Goal: Information Seeking & Learning: Learn about a topic

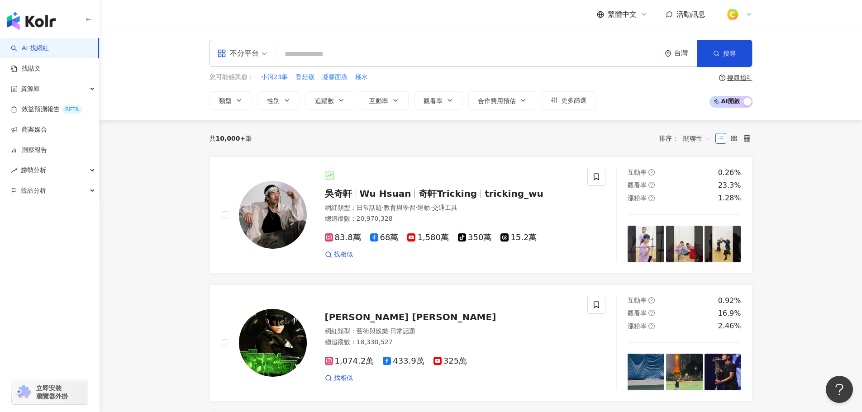
click at [338, 53] on input "search" at bounding box center [468, 54] width 377 height 17
click at [266, 55] on span "不分平台" at bounding box center [242, 53] width 50 height 14
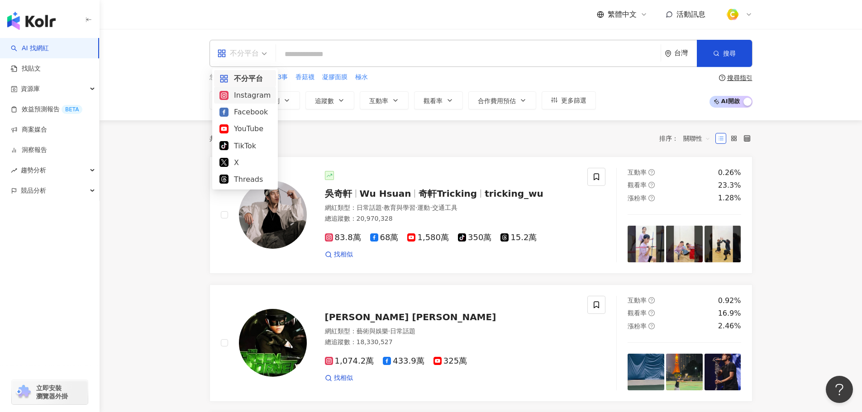
click at [245, 97] on div "Instagram" at bounding box center [244, 95] width 51 height 11
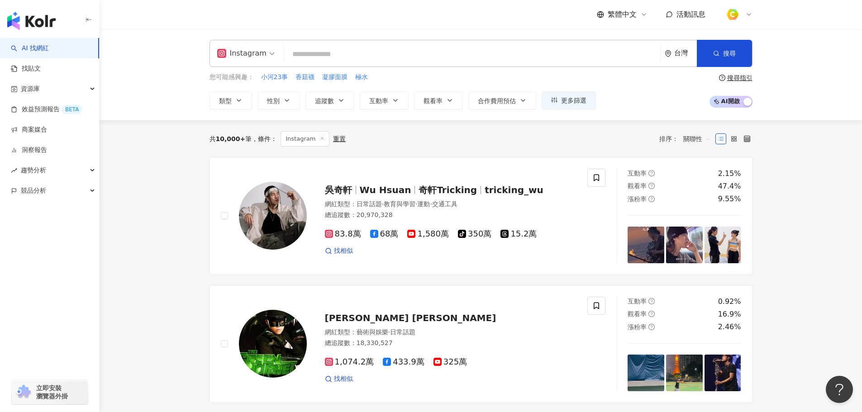
click at [364, 57] on input "search" at bounding box center [472, 54] width 370 height 17
click at [349, 53] on input "search" at bounding box center [472, 54] width 370 height 17
click at [338, 102] on icon "button" at bounding box center [340, 100] width 7 height 7
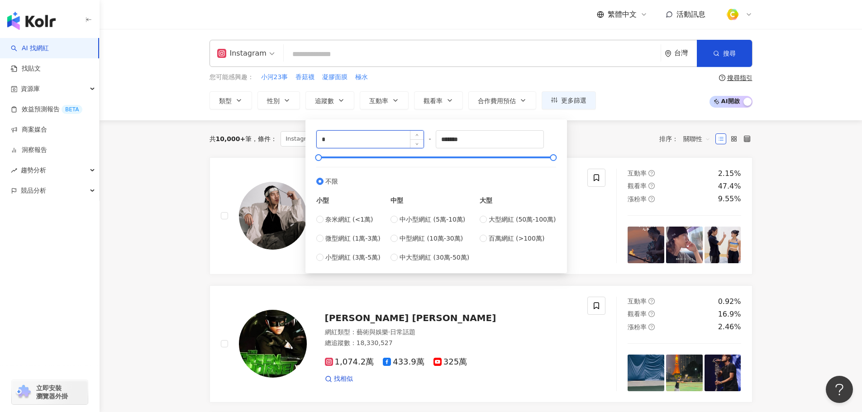
click at [369, 141] on input "*" at bounding box center [370, 139] width 107 height 17
type input "*"
type input "****"
drag, startPoint x: 361, startPoint y: 136, endPoint x: 309, endPoint y: 136, distance: 52.0
click at [309, 136] on div "**** - ******* 不限 小型 奈米網紅 (<1萬) 微型網紅 (1萬-3萬) 小型網紅 (3萬-5萬) 中型 中小型網紅 (5萬-10萬) 中型網…" at bounding box center [435, 196] width 261 height 154
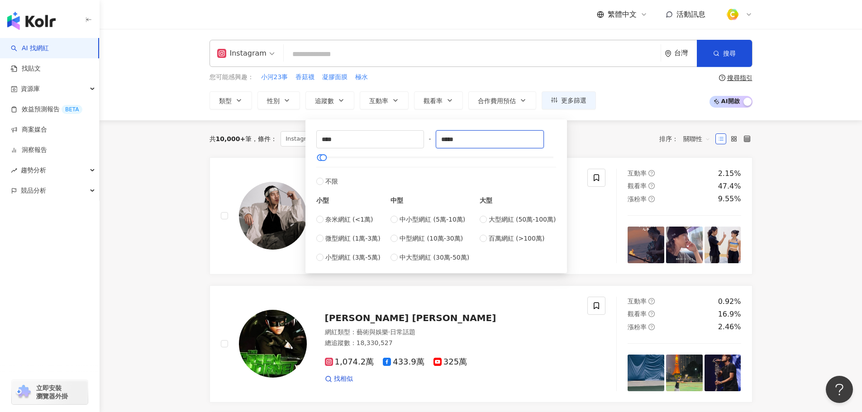
type input "*****"
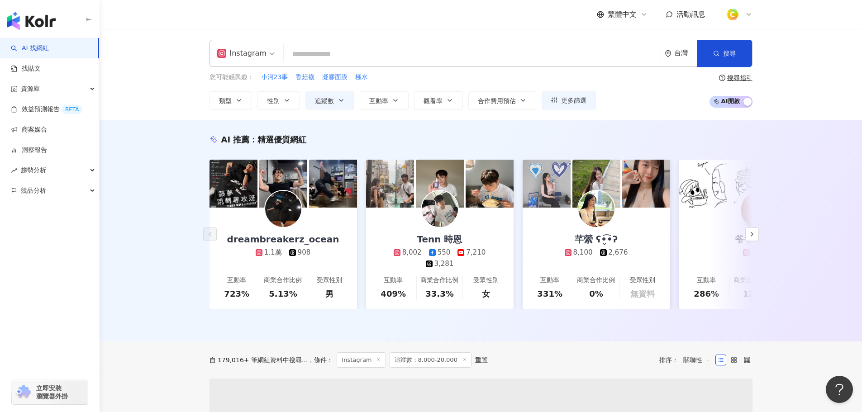
click at [329, 55] on input "search" at bounding box center [472, 54] width 370 height 17
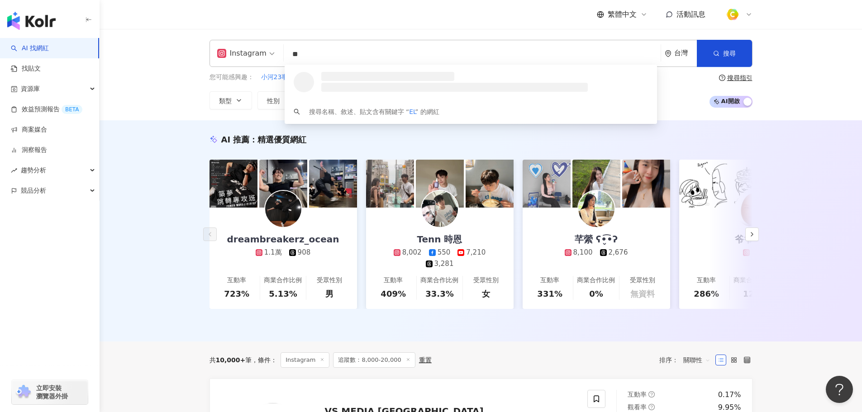
type input "*"
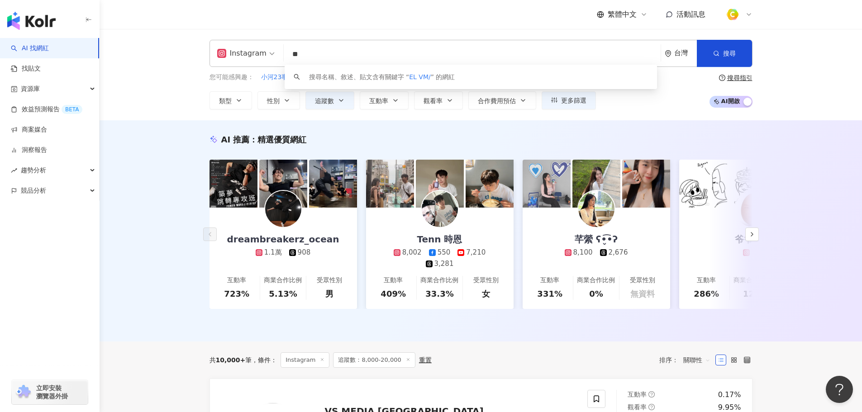
type input "*"
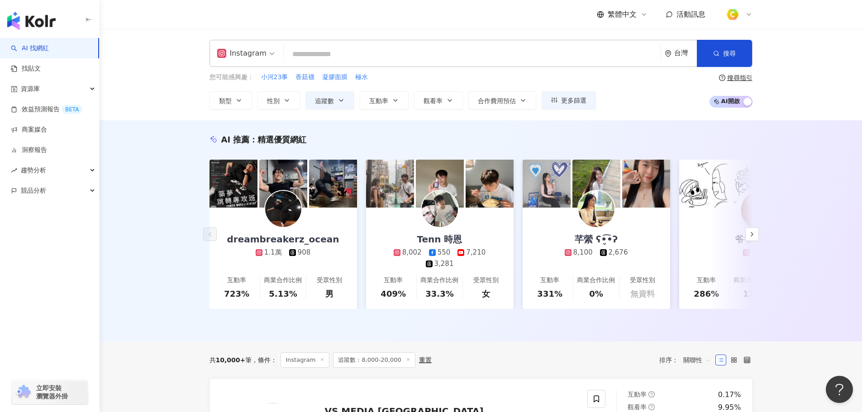
type input "*"
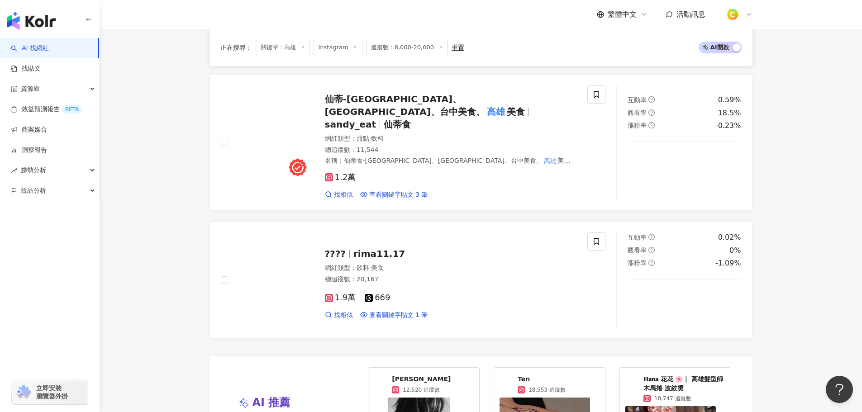
scroll to position [1448, 0]
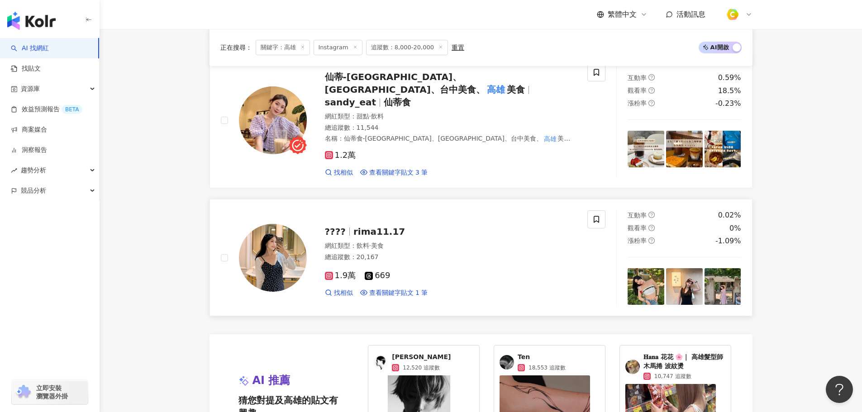
type input "**"
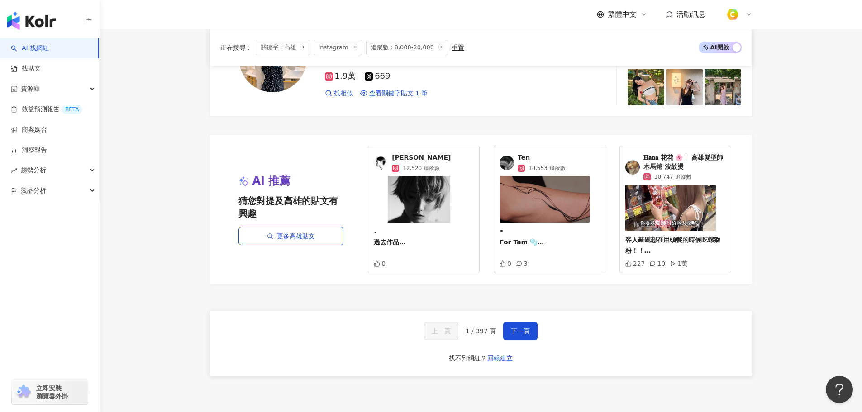
scroll to position [1674, 0]
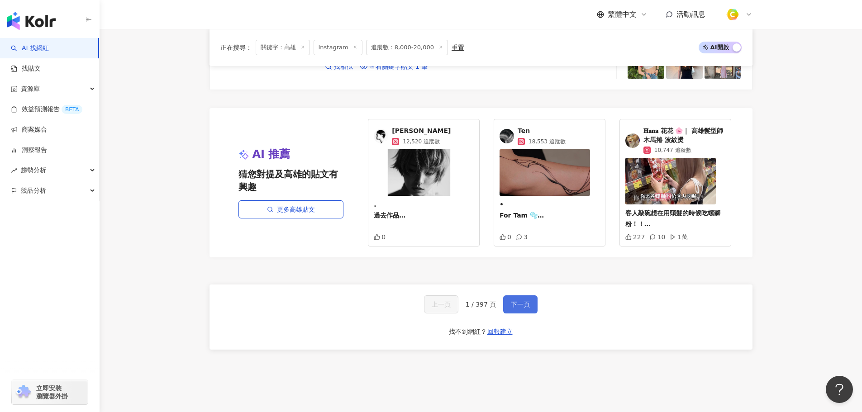
click at [522, 295] on button "下一頁" at bounding box center [520, 304] width 34 height 18
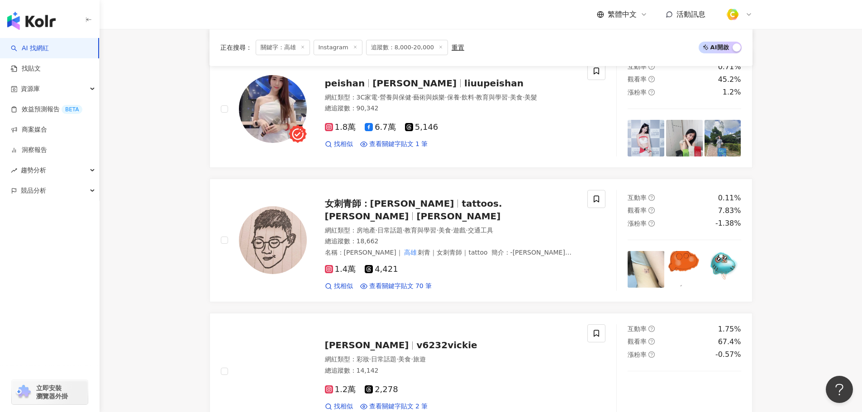
scroll to position [1259, 0]
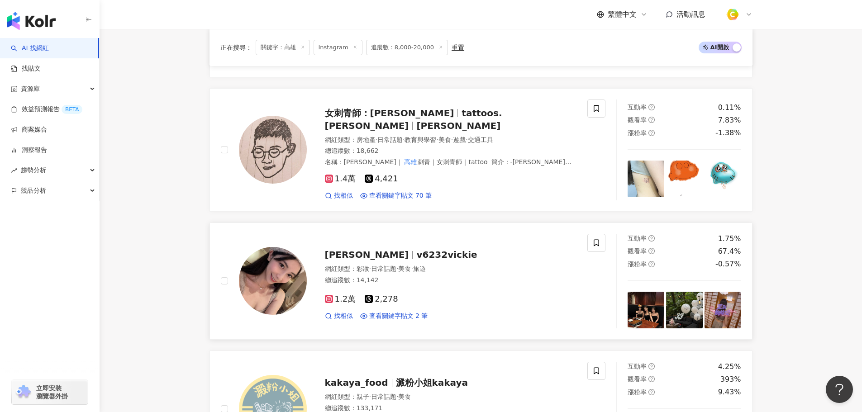
click at [416, 251] on span "v6232vickie" at bounding box center [446, 254] width 61 height 11
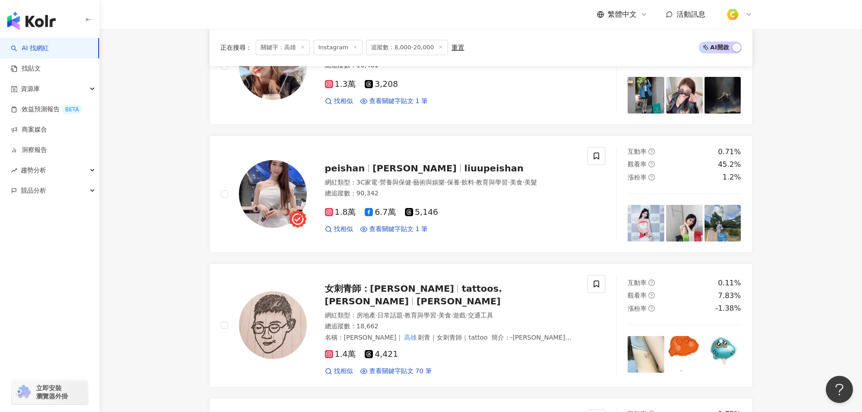
scroll to position [1078, 0]
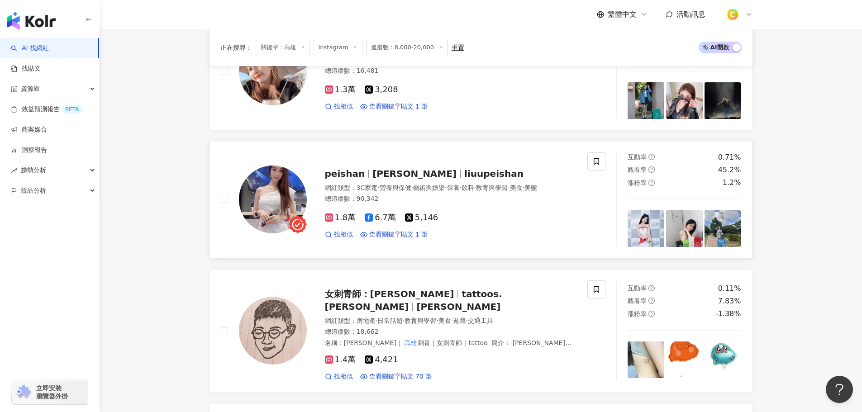
click at [410, 168] on span "劉小貝peishan" at bounding box center [414, 173] width 84 height 11
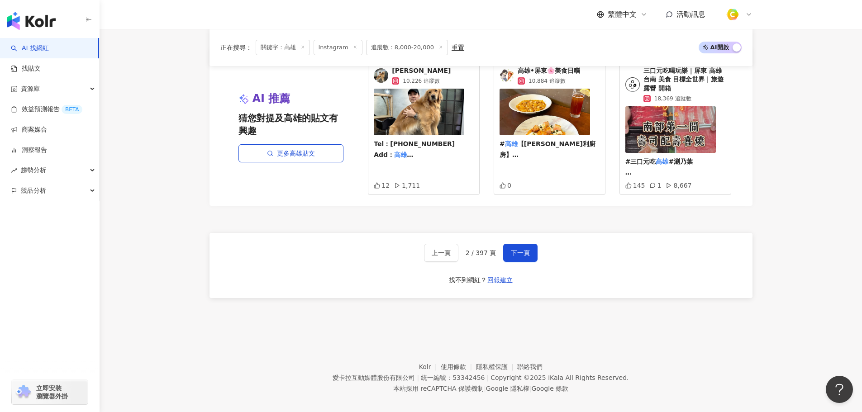
scroll to position [1700, 0]
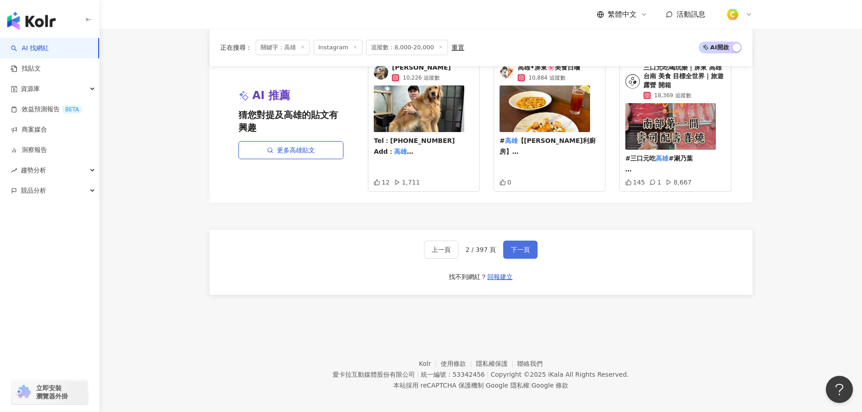
click at [511, 246] on span "下一頁" at bounding box center [520, 249] width 19 height 7
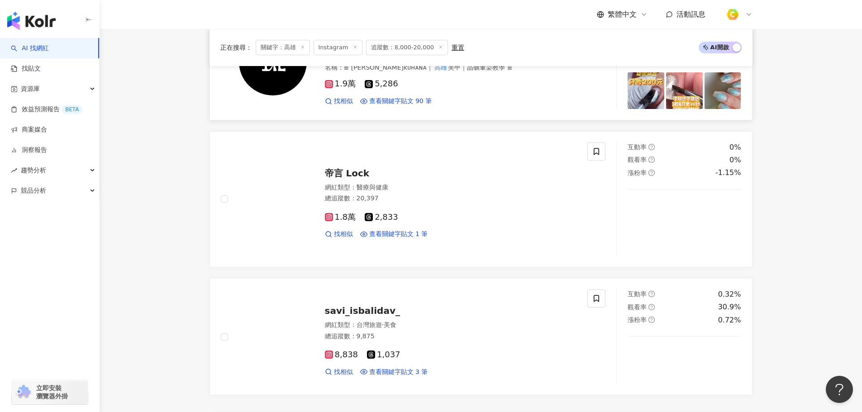
scroll to position [1484, 0]
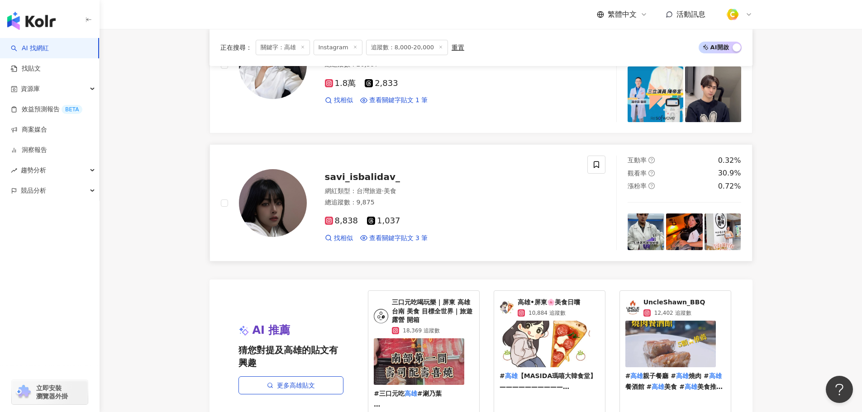
click at [374, 171] on span "savi_isbalidav_" at bounding box center [362, 176] width 75 height 11
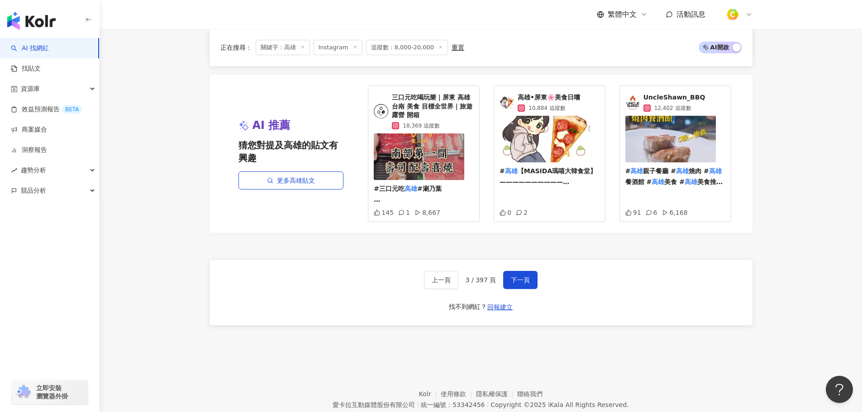
scroll to position [1710, 0]
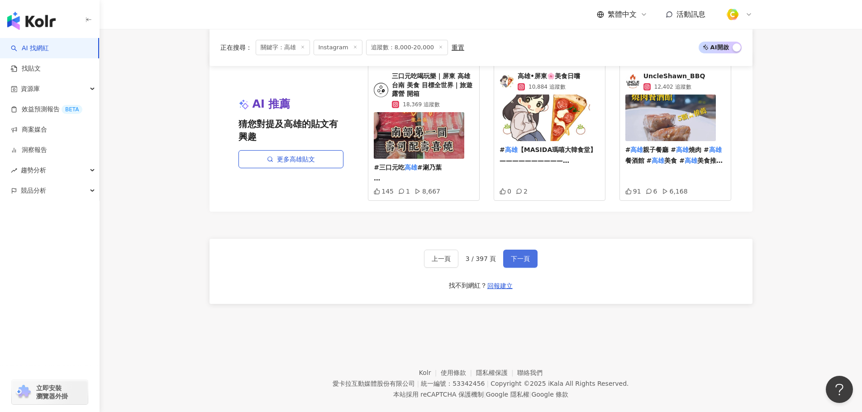
click at [513, 255] on span "下一頁" at bounding box center [520, 258] width 19 height 7
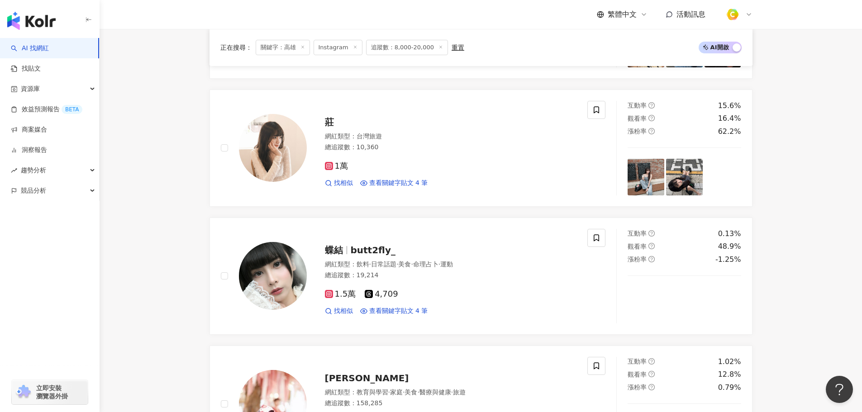
scroll to position [995, 0]
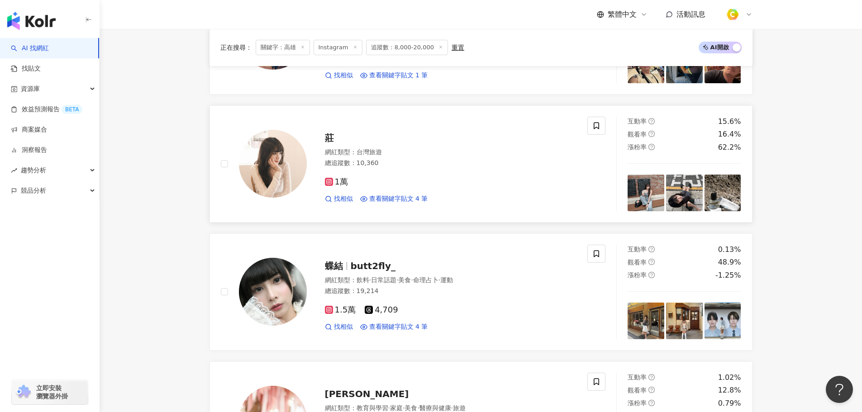
click at [333, 133] on span "莊" at bounding box center [329, 138] width 9 height 11
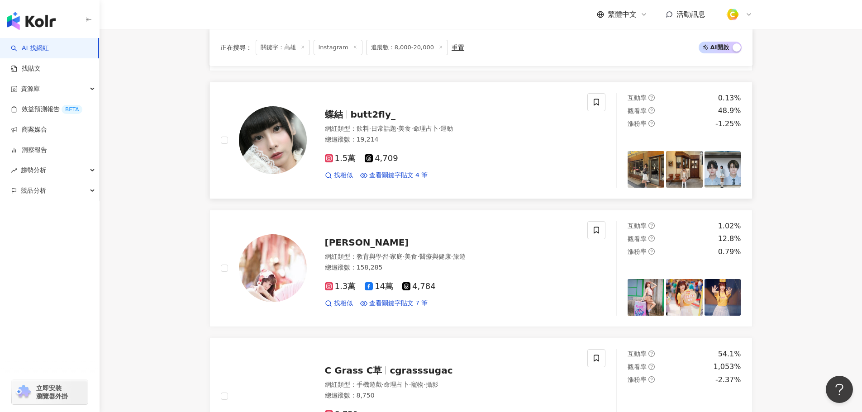
scroll to position [1131, 0]
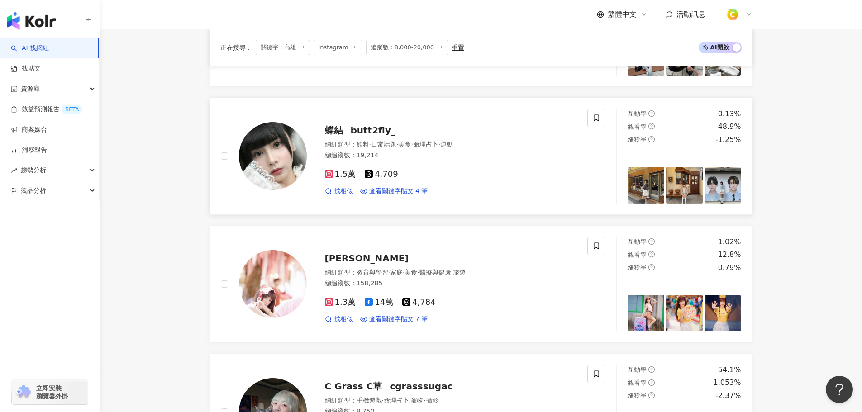
click at [372, 125] on span "butt2fly_" at bounding box center [373, 130] width 45 height 11
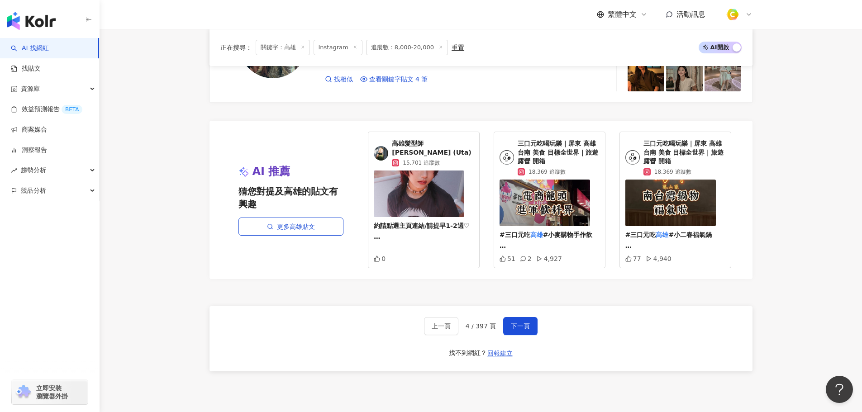
scroll to position [1700, 0]
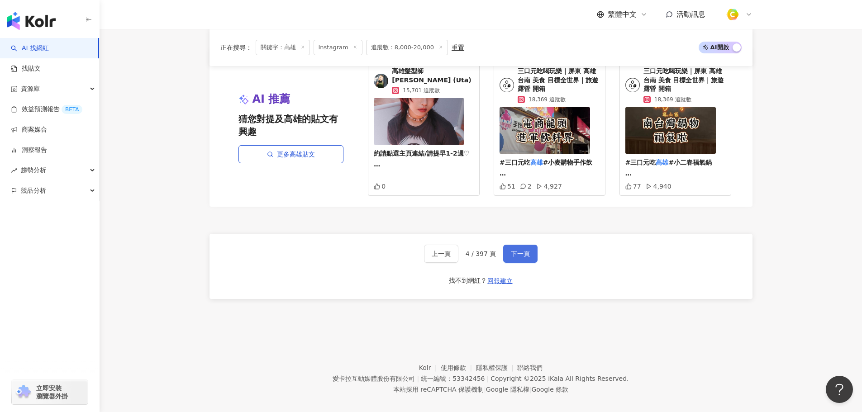
click at [524, 250] on span "下一頁" at bounding box center [520, 253] width 19 height 7
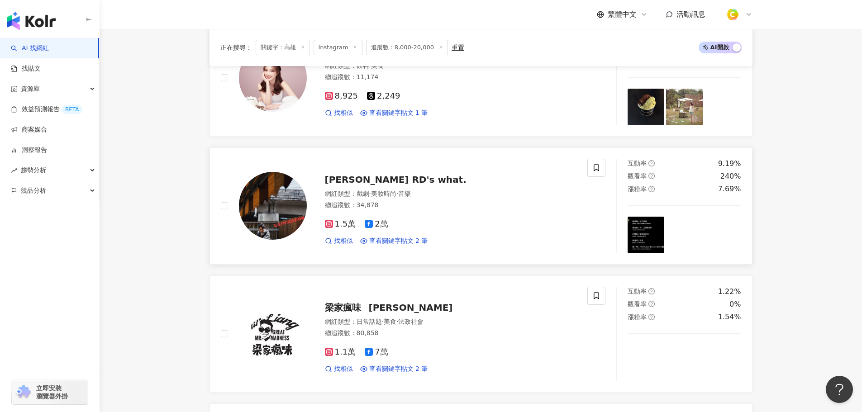
scroll to position [769, 0]
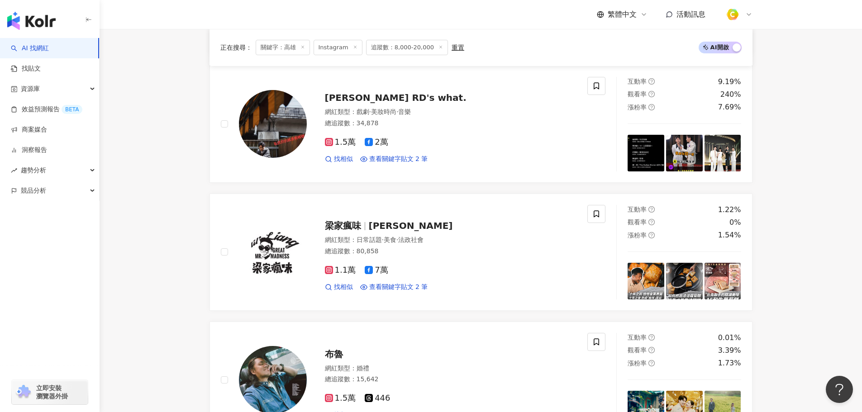
drag, startPoint x: 582, startPoint y: 317, endPoint x: 566, endPoint y: 313, distance: 16.5
click at [582, 317] on div "晴 pinching_41 網紅類型 ： 美食 總追蹤數 ： 11,970 9,194 2,776 找相似 查看關鍵字貼文 4 筆 互動率 2.86% 觀看率…" at bounding box center [480, 188] width 543 height 1526
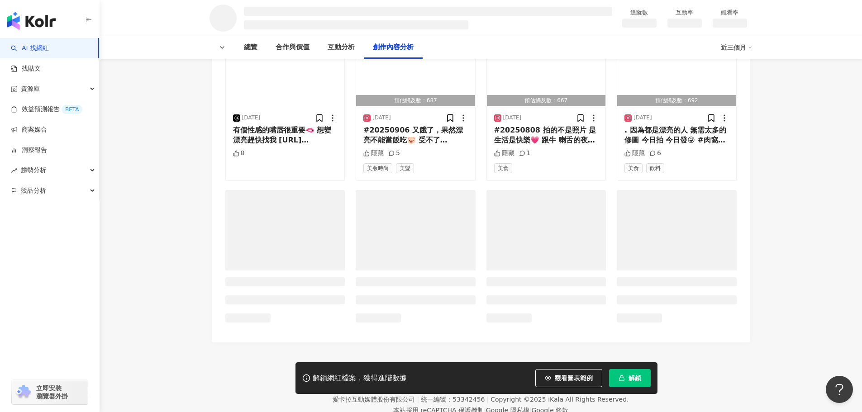
scroll to position [1136, 0]
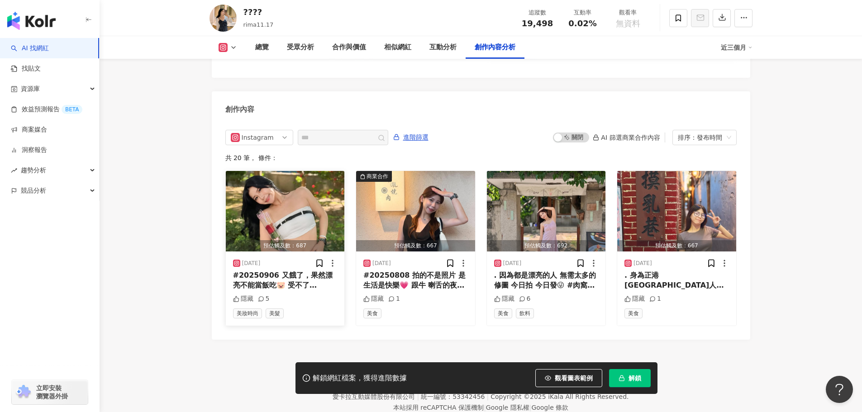
scroll to position [2712, 0]
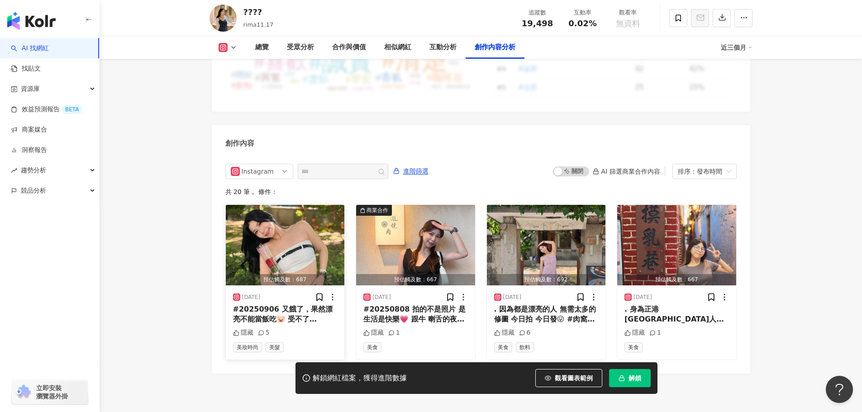
click at [404, 212] on img "button" at bounding box center [415, 245] width 119 height 81
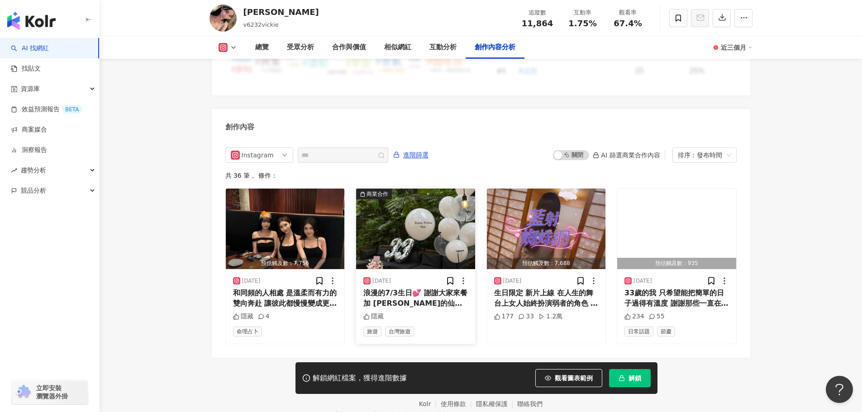
scroll to position [2757, 0]
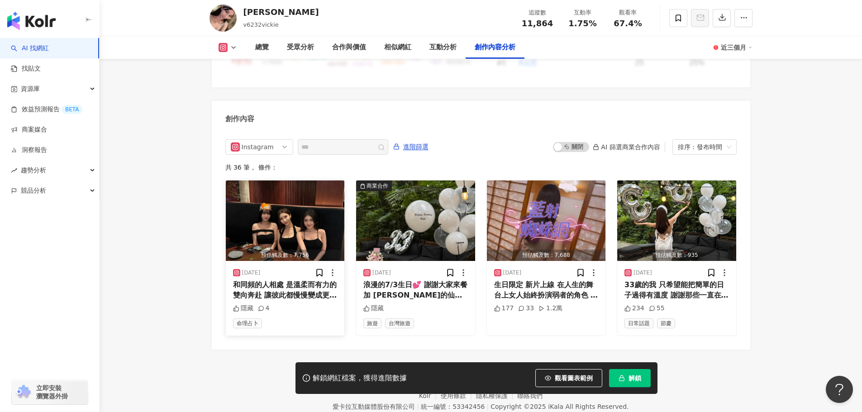
click at [319, 181] on img "button" at bounding box center [285, 221] width 119 height 81
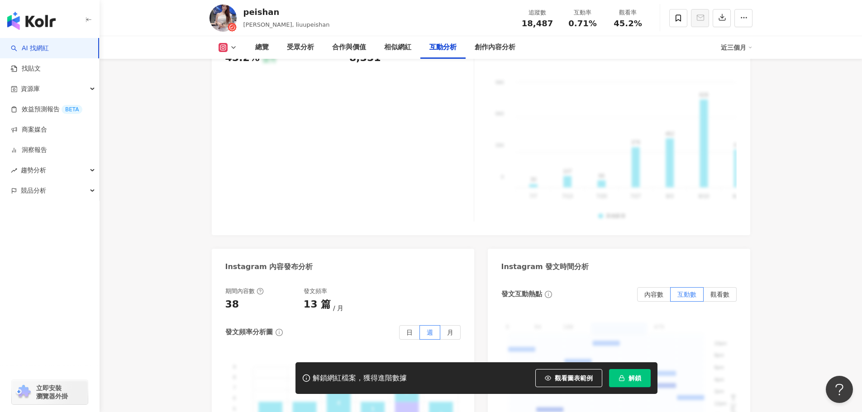
scroll to position [2126, 0]
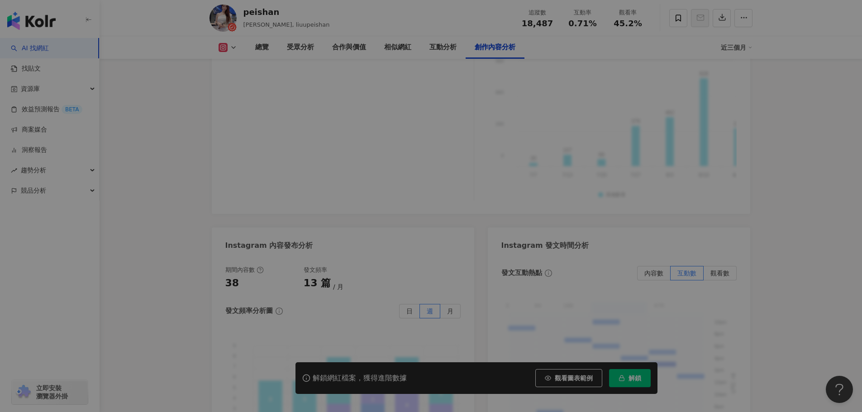
scroll to position [2754, 0]
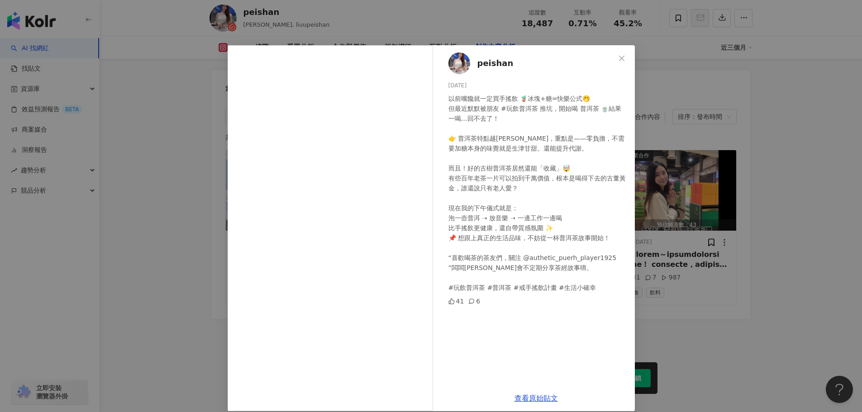
click at [619, 60] on icon "close" at bounding box center [621, 58] width 7 height 7
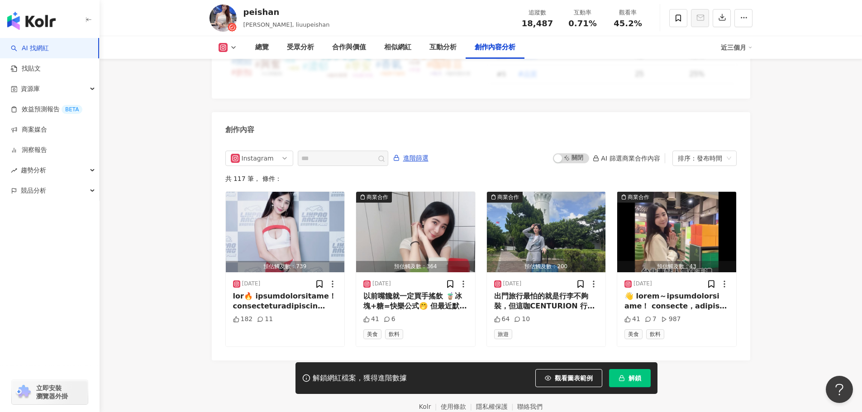
scroll to position [2663, 0]
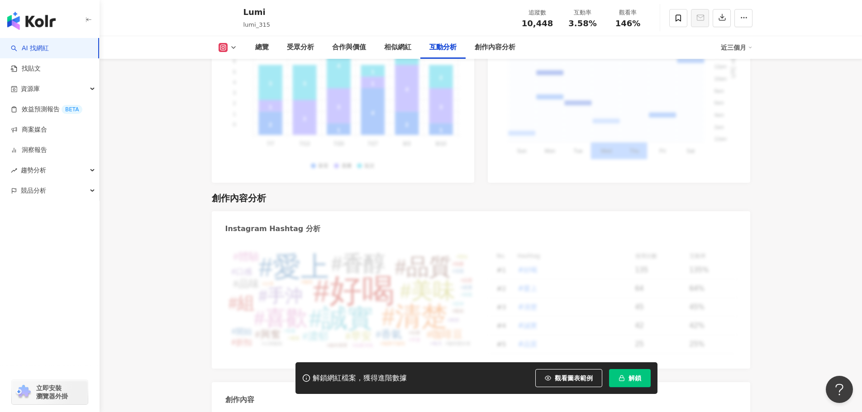
scroll to position [2725, 0]
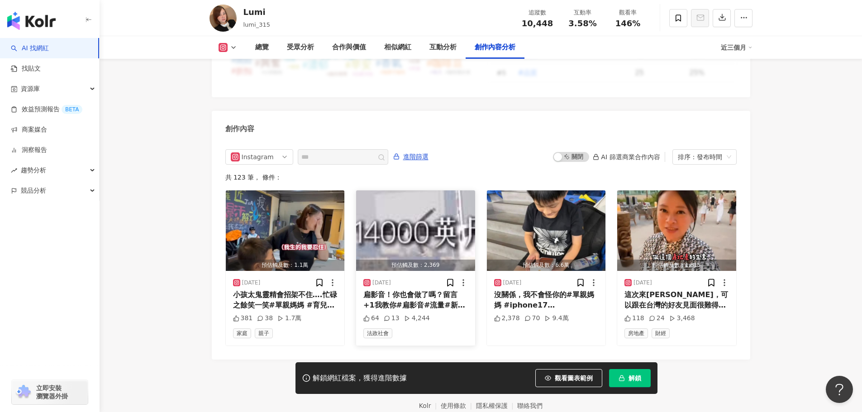
click at [439, 212] on img "button" at bounding box center [415, 230] width 119 height 81
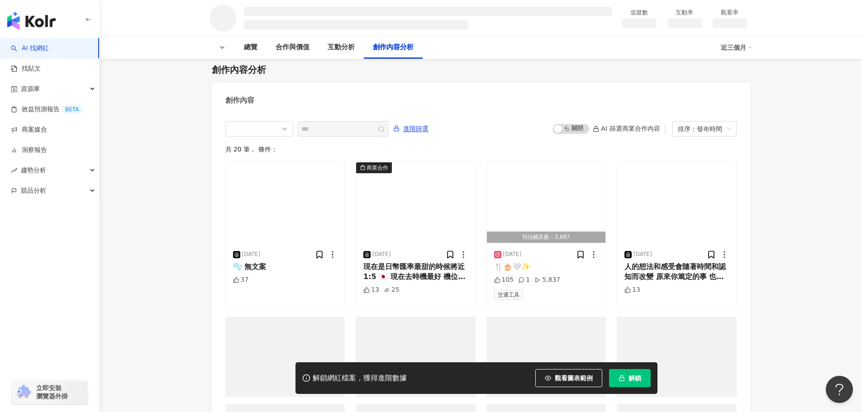
scroll to position [1114, 0]
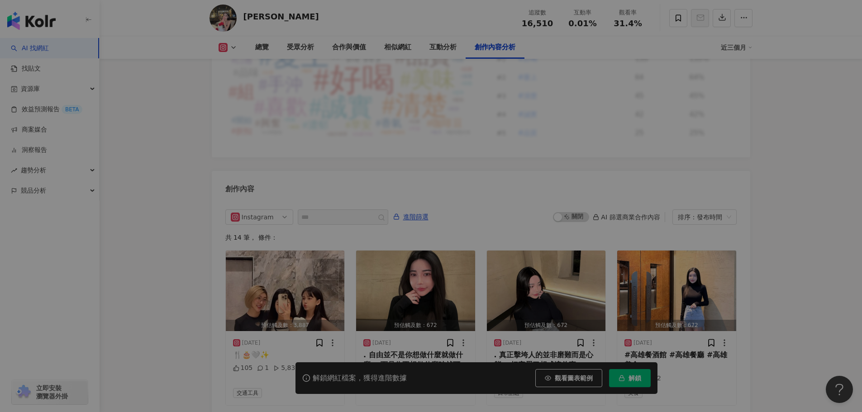
scroll to position [2651, 0]
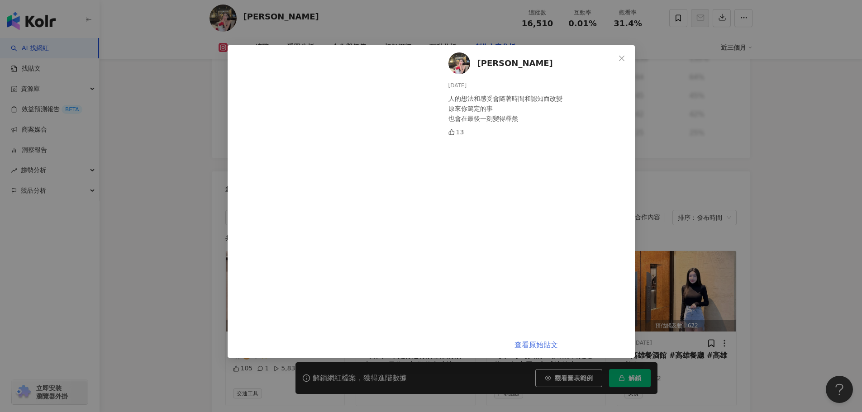
click at [538, 344] on link "查看原始貼文" at bounding box center [535, 345] width 43 height 9
click at [624, 61] on icon "close" at bounding box center [621, 58] width 7 height 7
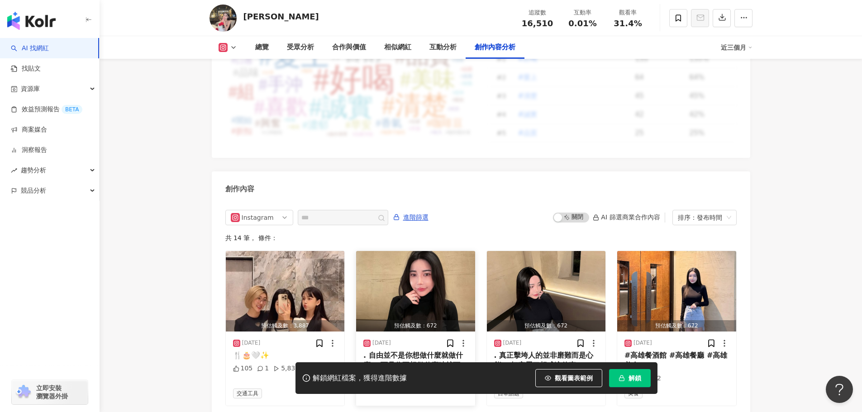
click at [419, 284] on img "button" at bounding box center [415, 291] width 119 height 81
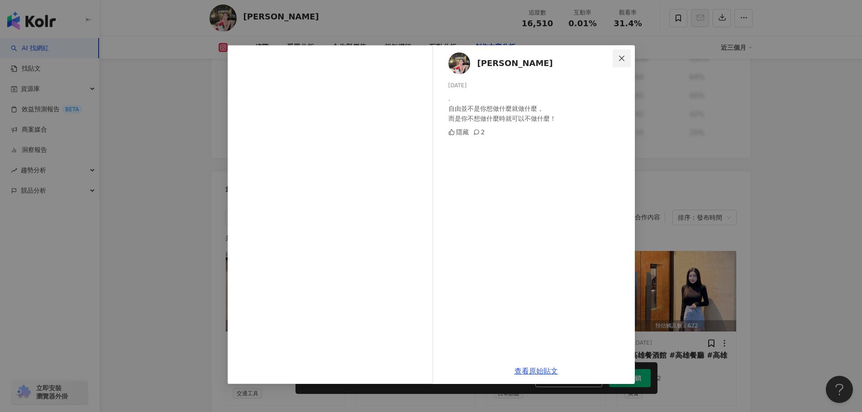
click at [627, 58] on span "Close" at bounding box center [622, 58] width 18 height 7
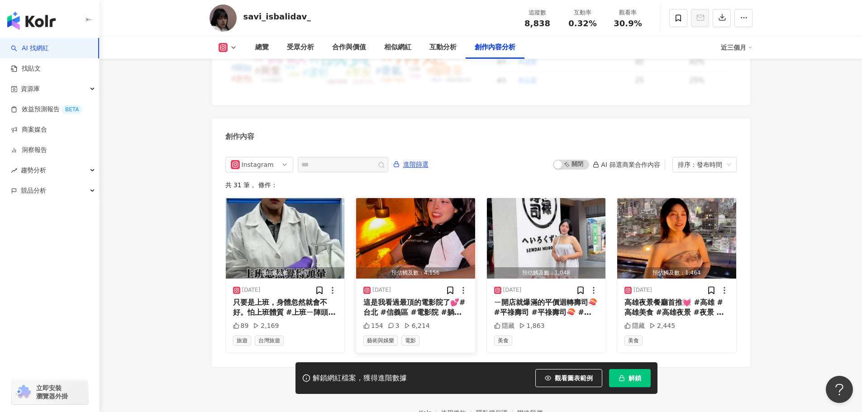
scroll to position [2770, 0]
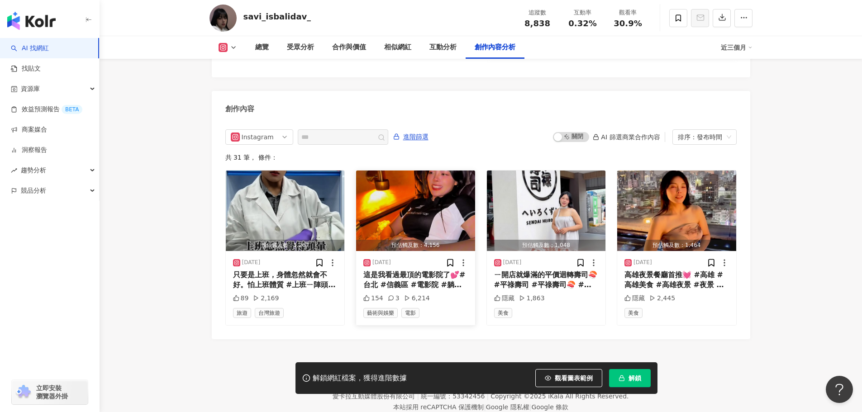
click at [418, 178] on img "button" at bounding box center [415, 211] width 119 height 81
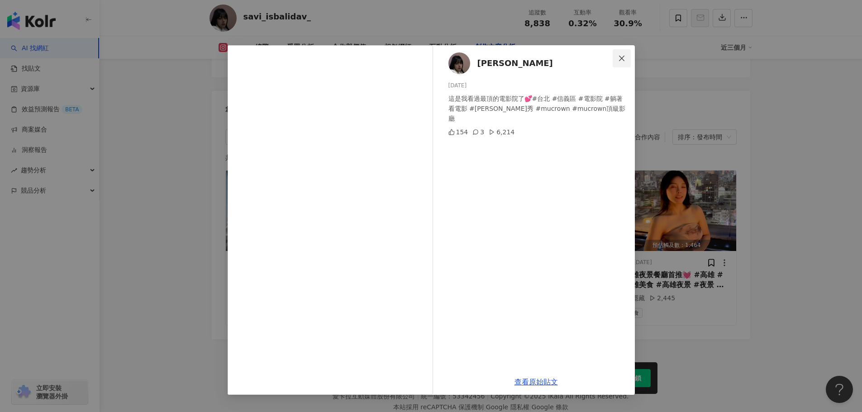
click at [625, 58] on span "Close" at bounding box center [622, 58] width 18 height 7
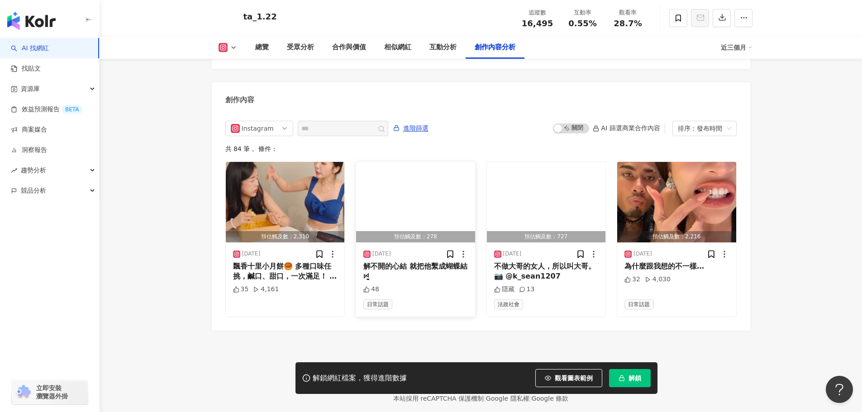
scroll to position [2752, 0]
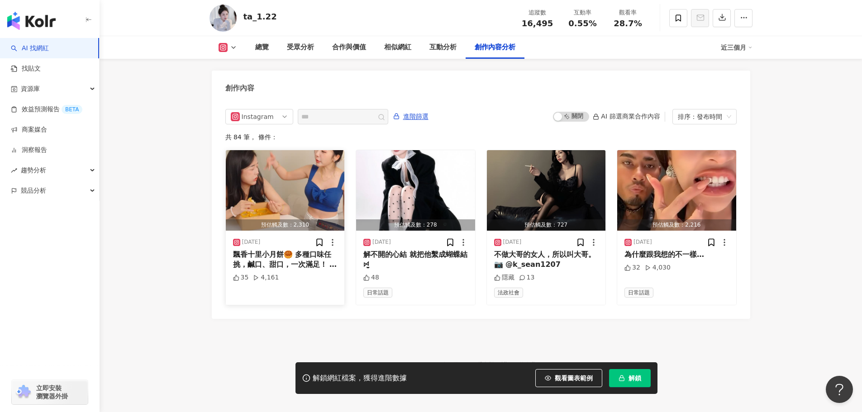
click at [322, 161] on img "button" at bounding box center [285, 190] width 119 height 81
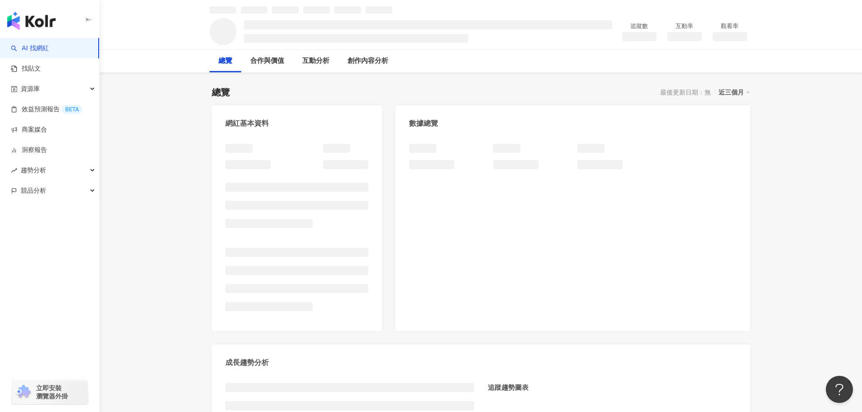
scroll to position [181, 0]
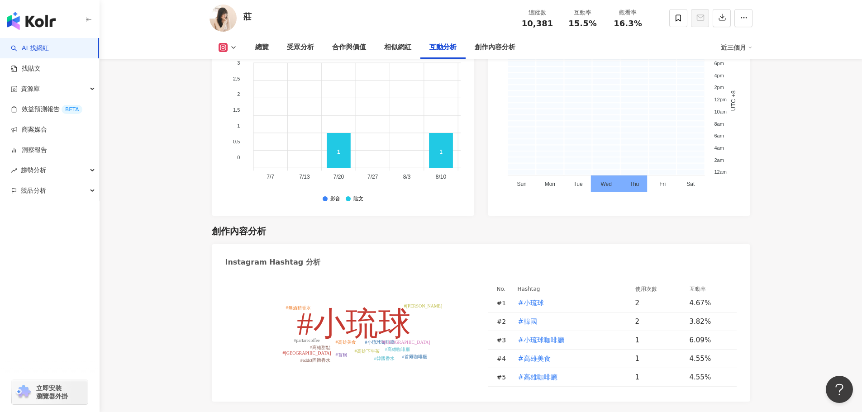
scroll to position [2828, 0]
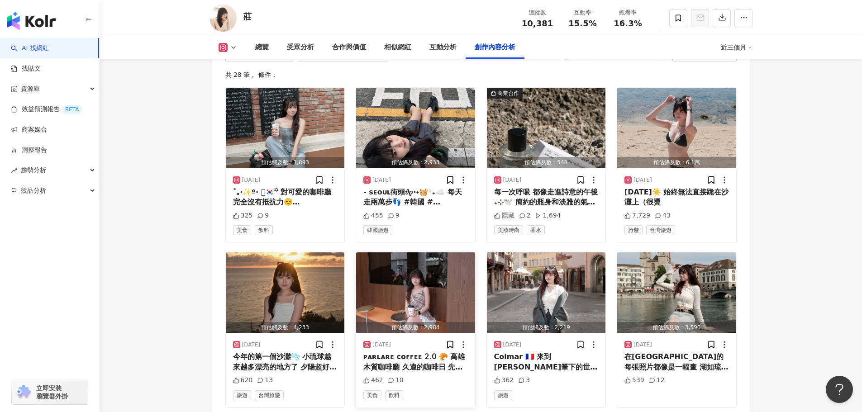
click at [394, 252] on img "button" at bounding box center [415, 292] width 119 height 81
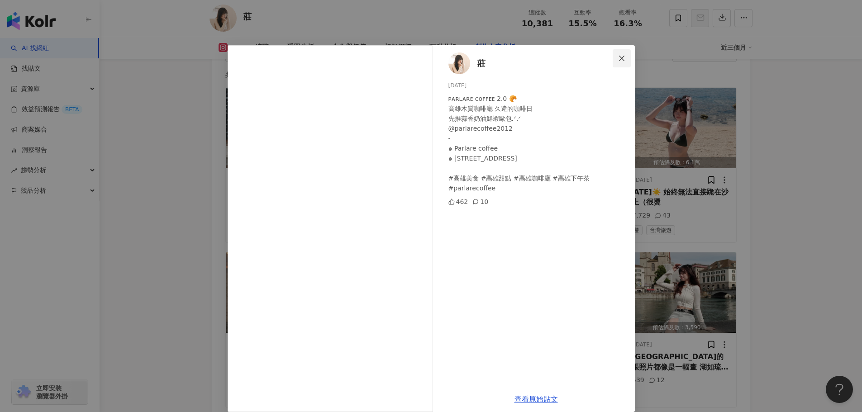
click at [618, 61] on icon "close" at bounding box center [621, 58] width 7 height 7
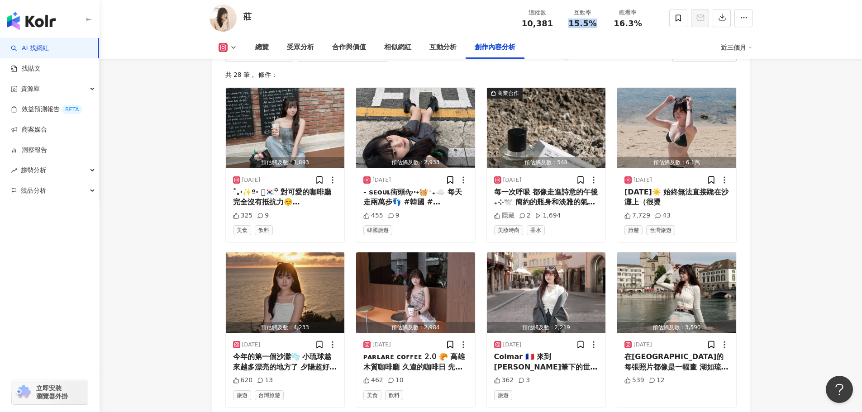
drag, startPoint x: 569, startPoint y: 24, endPoint x: 597, endPoint y: 24, distance: 28.1
click at [597, 24] on div "15.5%" at bounding box center [582, 23] width 34 height 9
copy span "15.5%"
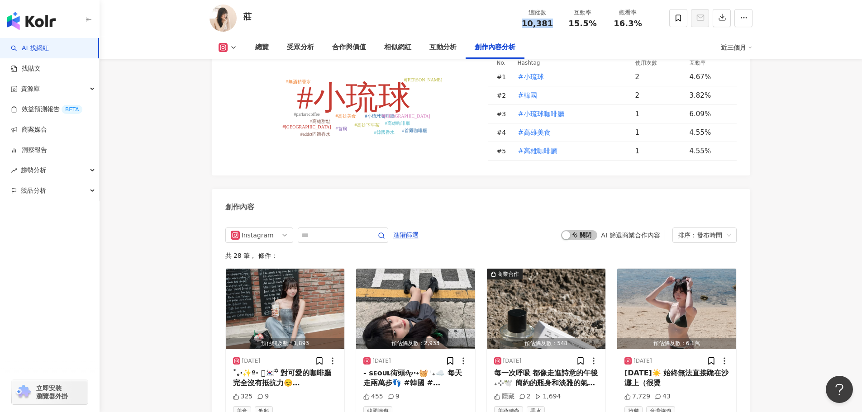
drag, startPoint x: 523, startPoint y: 22, endPoint x: 551, endPoint y: 31, distance: 29.8
click at [551, 31] on div "追蹤數 10,381 互動率 15.5% 觀看率 16.3%" at bounding box center [583, 18] width 136 height 27
copy span "10,381"
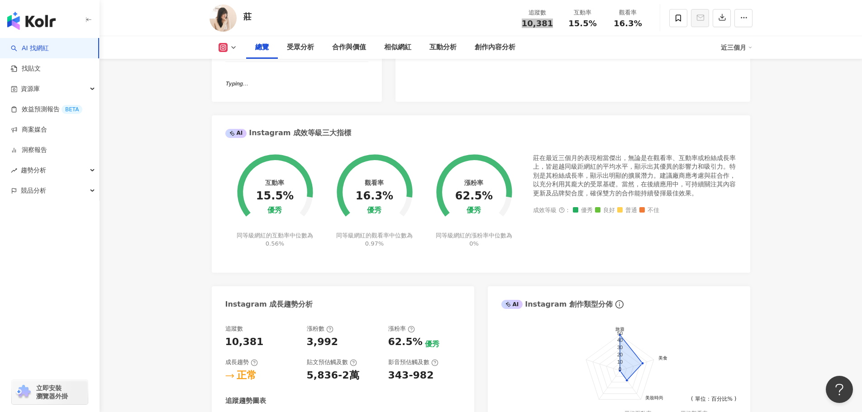
scroll to position [0, 0]
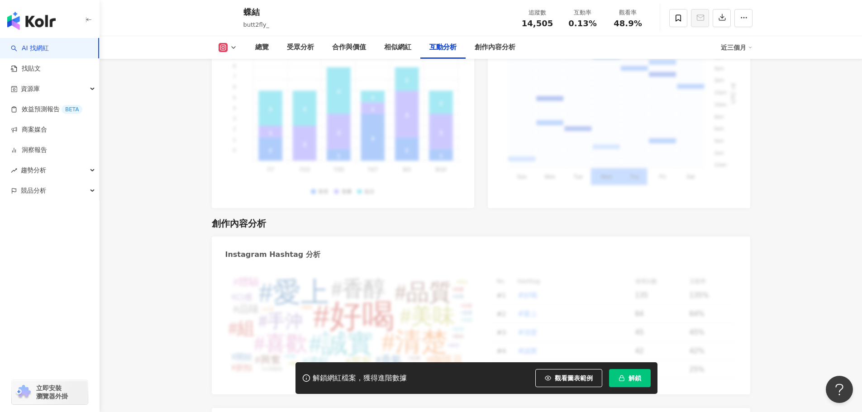
scroll to position [2780, 0]
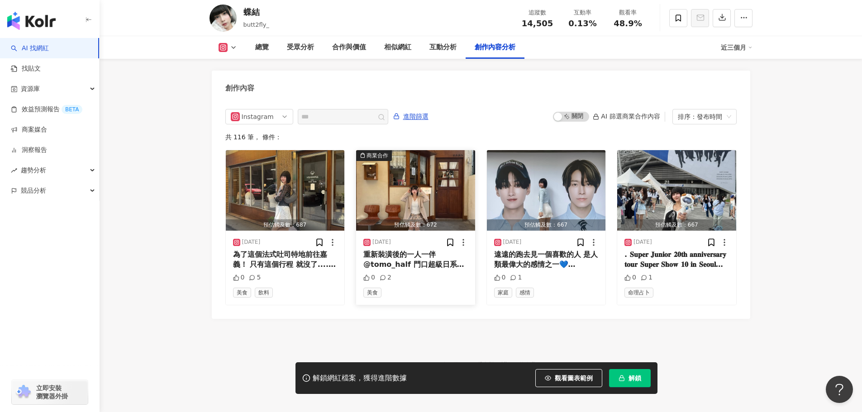
click at [406, 179] on img "button" at bounding box center [415, 190] width 119 height 81
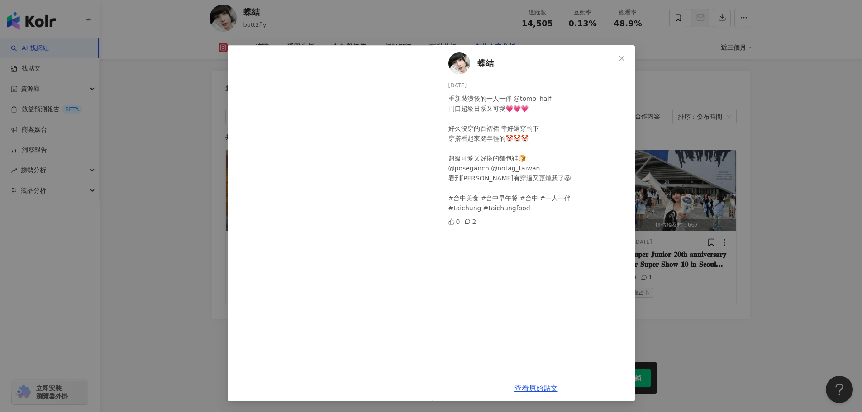
click at [469, 18] on div "蝶結 [DATE] 重新裝潢後的一人一伴 @tomo_half 門口超級日系又可愛💗💗💗 好久沒穿的百褶裙 幸好還穿的下 穿搭看起來挺年輕的🤡🤡🤡 超級可愛又…" at bounding box center [431, 206] width 862 height 412
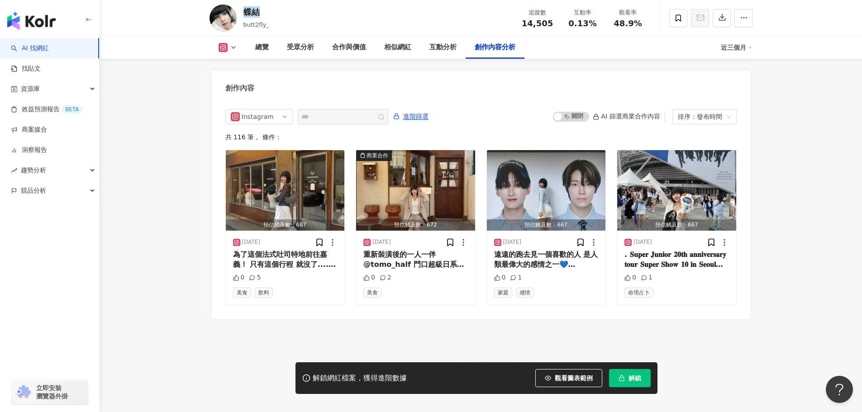
drag, startPoint x: 262, startPoint y: 13, endPoint x: 241, endPoint y: 14, distance: 20.9
click at [241, 14] on div "蝶結 butt2fly_ 追蹤數 14,505 互動率 0.13% 觀看率 48.9%" at bounding box center [480, 18] width 579 height 36
copy div "蝶結"
drag, startPoint x: 514, startPoint y: 22, endPoint x: 555, endPoint y: 23, distance: 40.3
click at [555, 23] on div "追蹤數 14,505" at bounding box center [537, 17] width 45 height 19
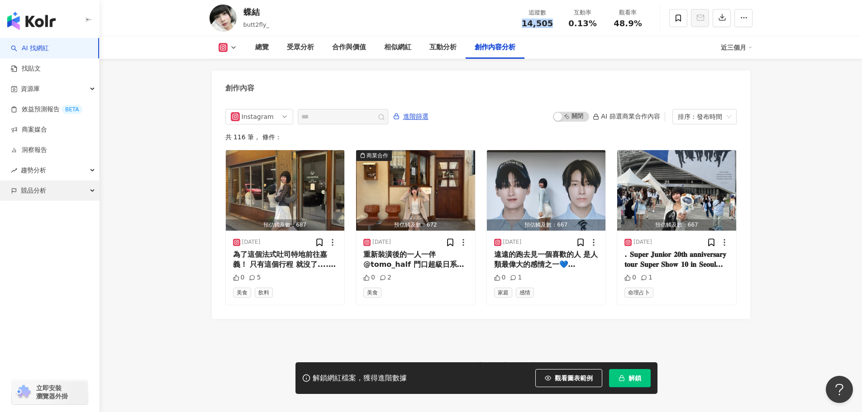
copy span "14,505"
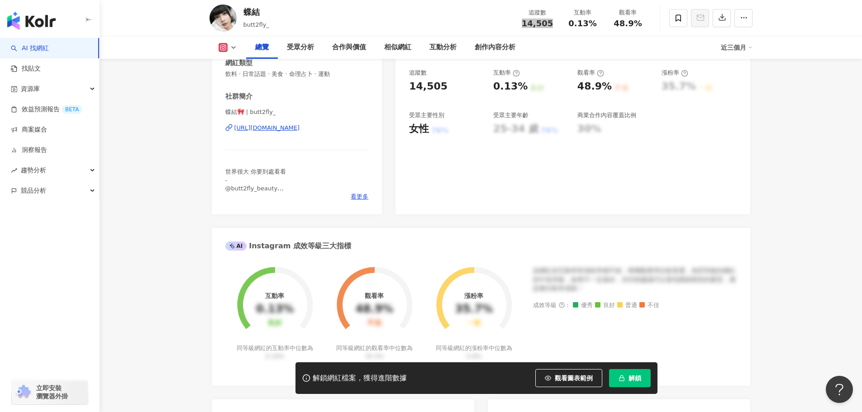
scroll to position [66, 0]
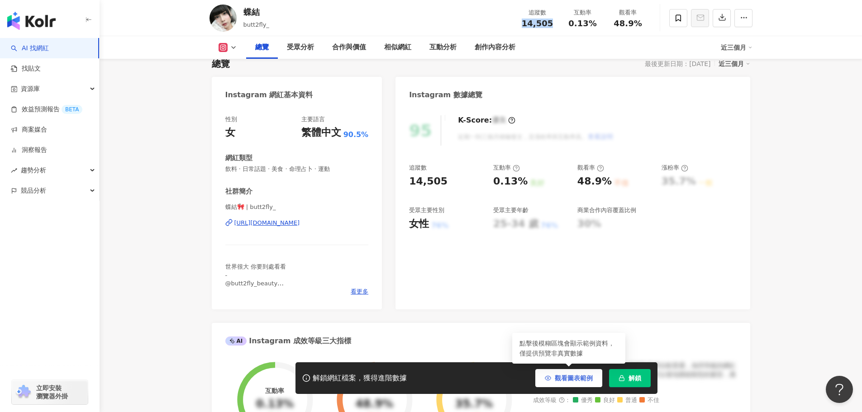
click at [577, 376] on span "觀看圖表範例" at bounding box center [574, 378] width 38 height 7
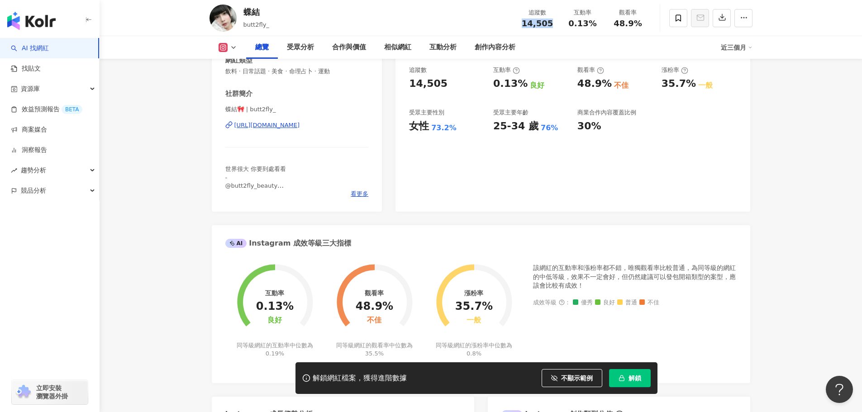
scroll to position [247, 0]
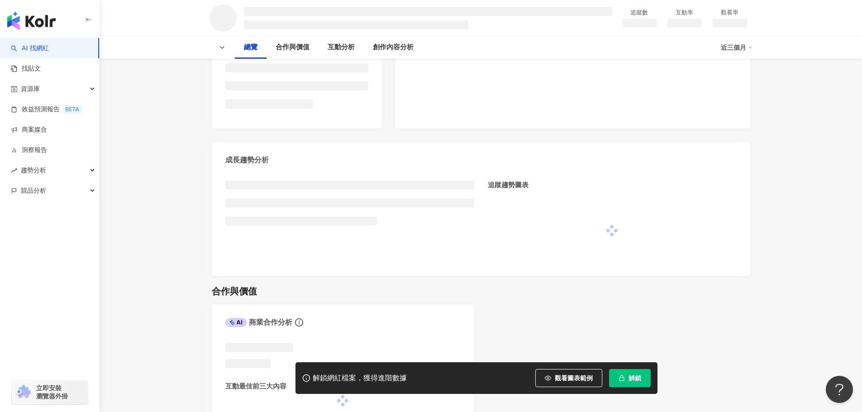
scroll to position [543, 0]
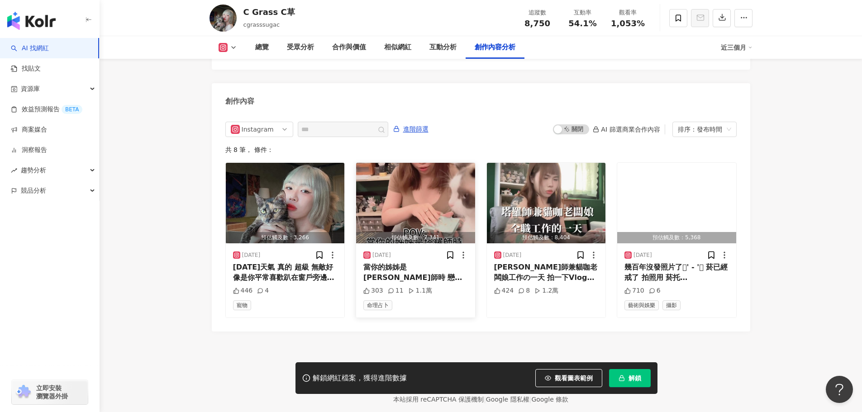
scroll to position [2760, 0]
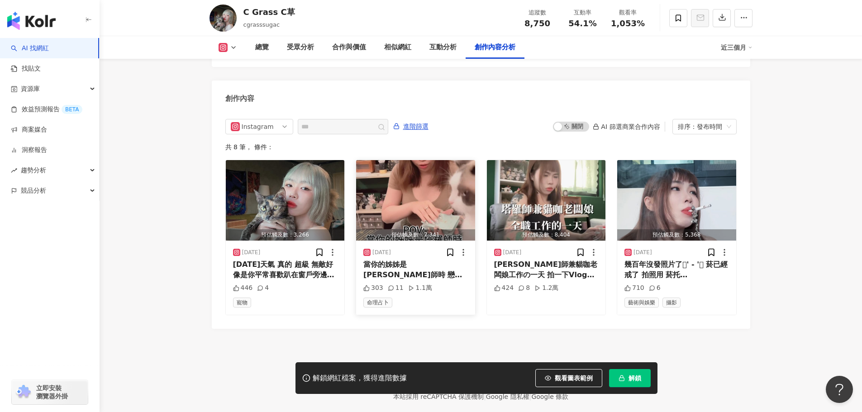
click at [427, 176] on img "button" at bounding box center [415, 200] width 119 height 81
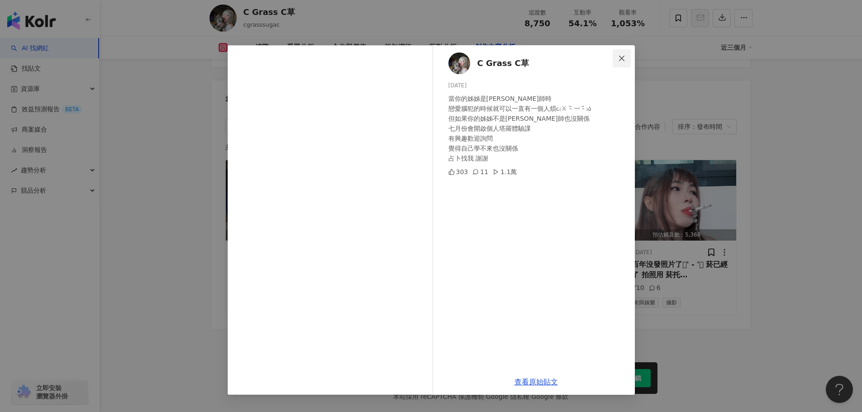
click at [622, 58] on icon "close" at bounding box center [621, 57] width 5 height 5
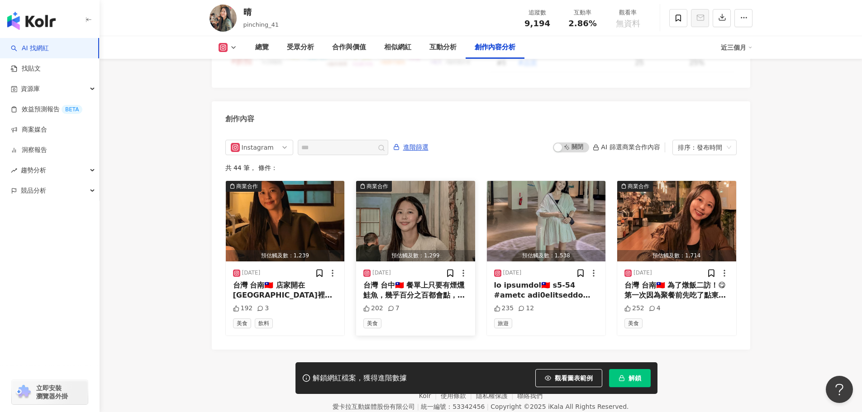
scroll to position [2735, 0]
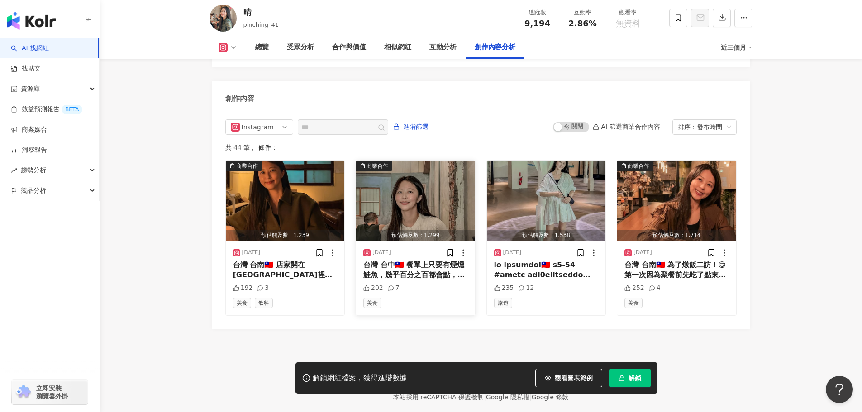
click at [423, 175] on img "button" at bounding box center [415, 201] width 119 height 81
